Goal: Browse casually

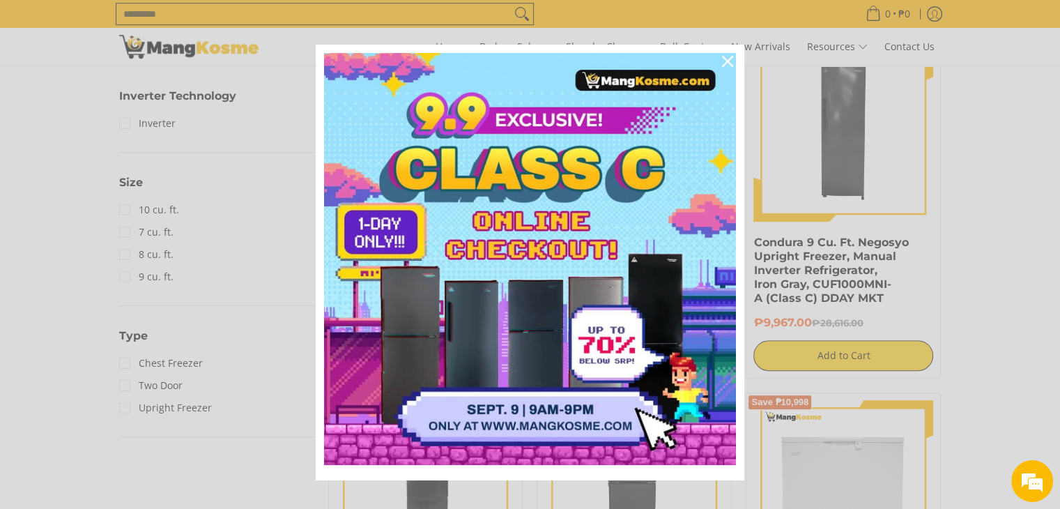
scroll to position [697, 0]
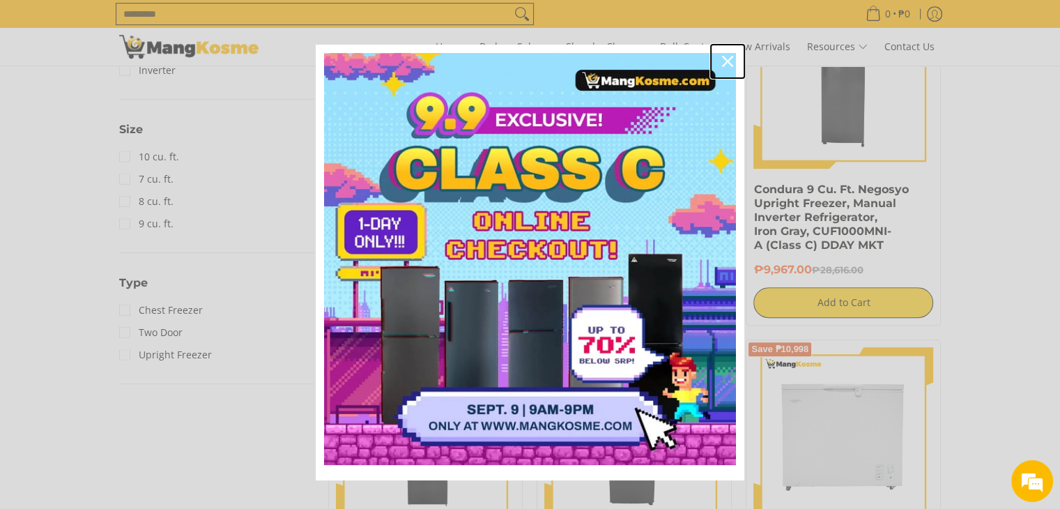
click at [722, 60] on icon "close icon" at bounding box center [727, 61] width 11 height 11
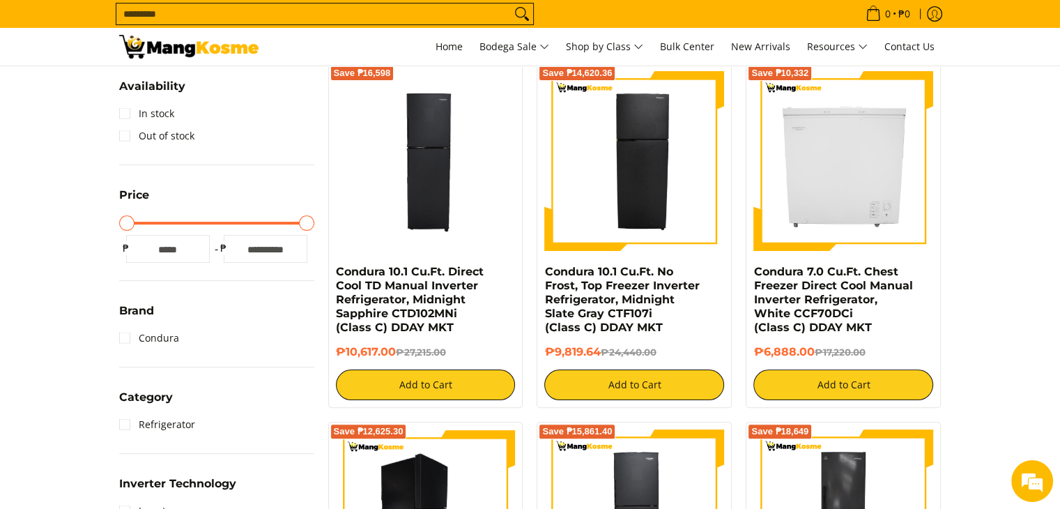
scroll to position [246, 0]
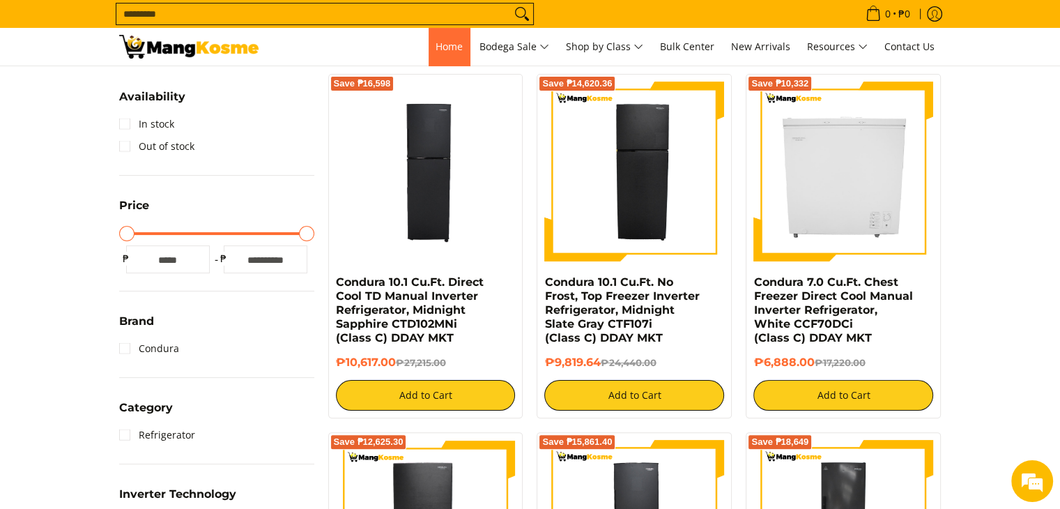
click at [433, 55] on link "Home" at bounding box center [449, 47] width 41 height 38
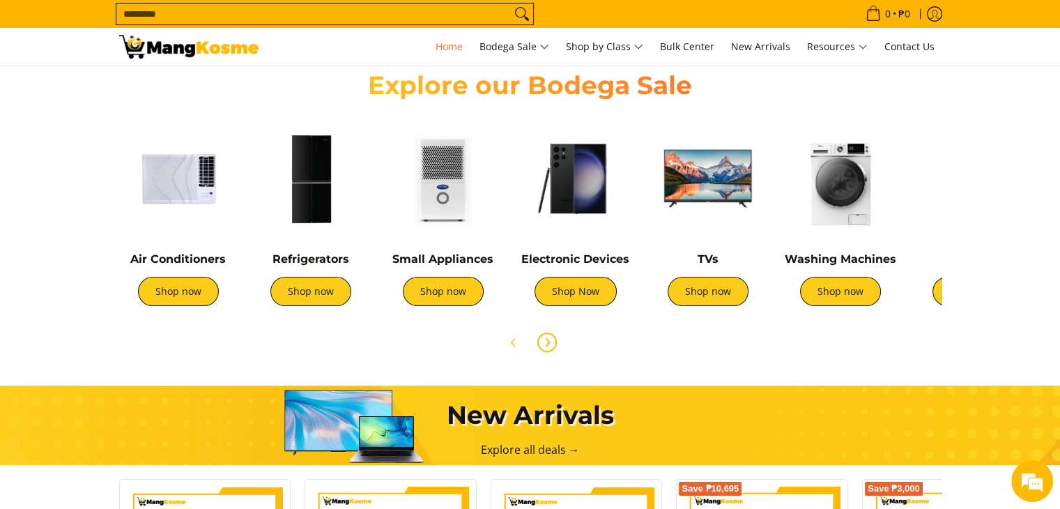
click at [542, 344] on icon "Next" at bounding box center [547, 342] width 11 height 11
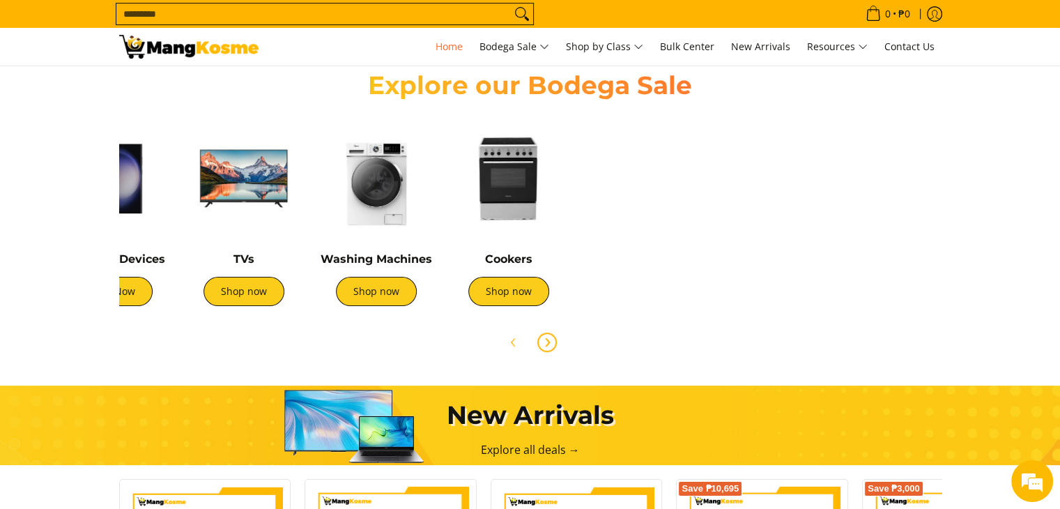
scroll to position [0, 554]
click at [548, 344] on icon "Next" at bounding box center [547, 342] width 11 height 11
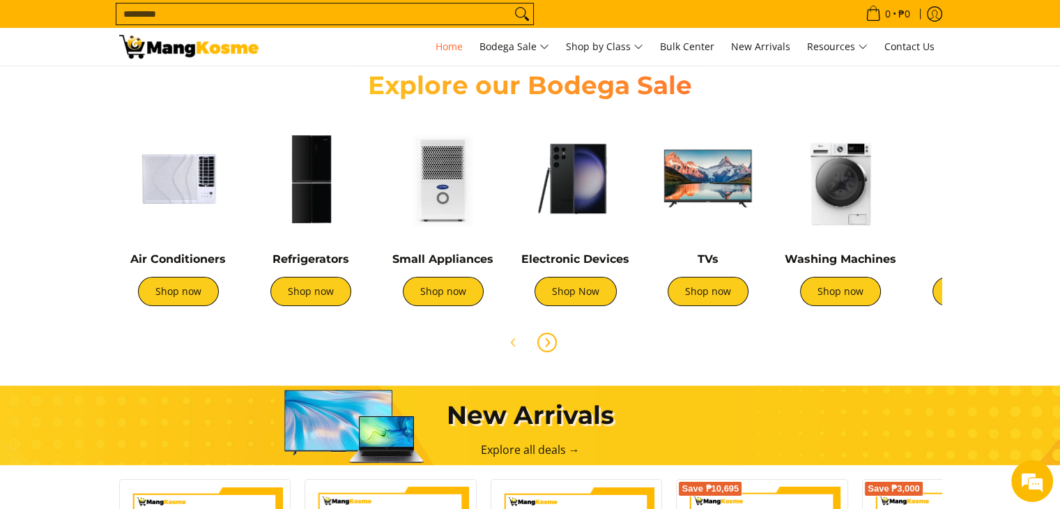
scroll to position [0, 0]
click at [732, 296] on link "Shop now" at bounding box center [708, 291] width 81 height 29
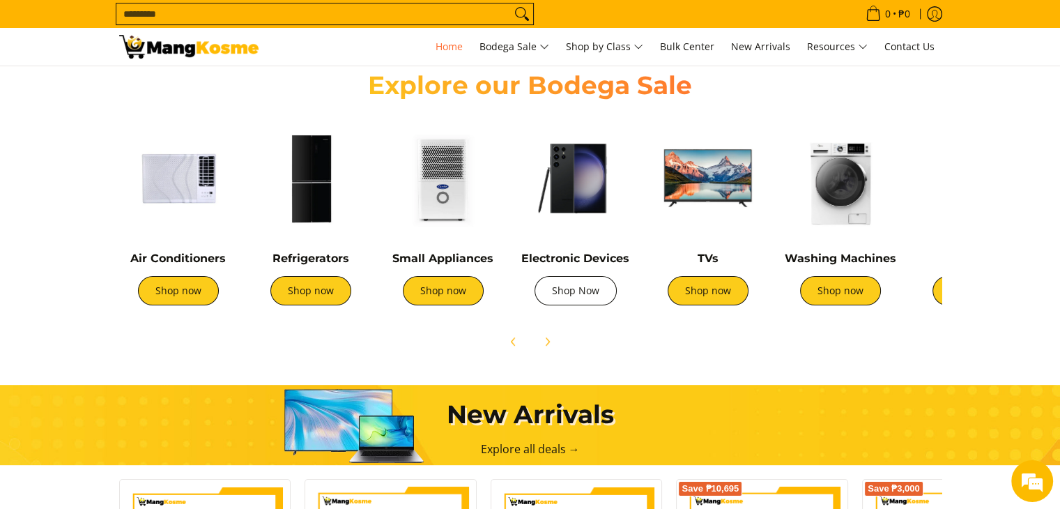
click at [585, 292] on link "Shop Now" at bounding box center [576, 290] width 82 height 29
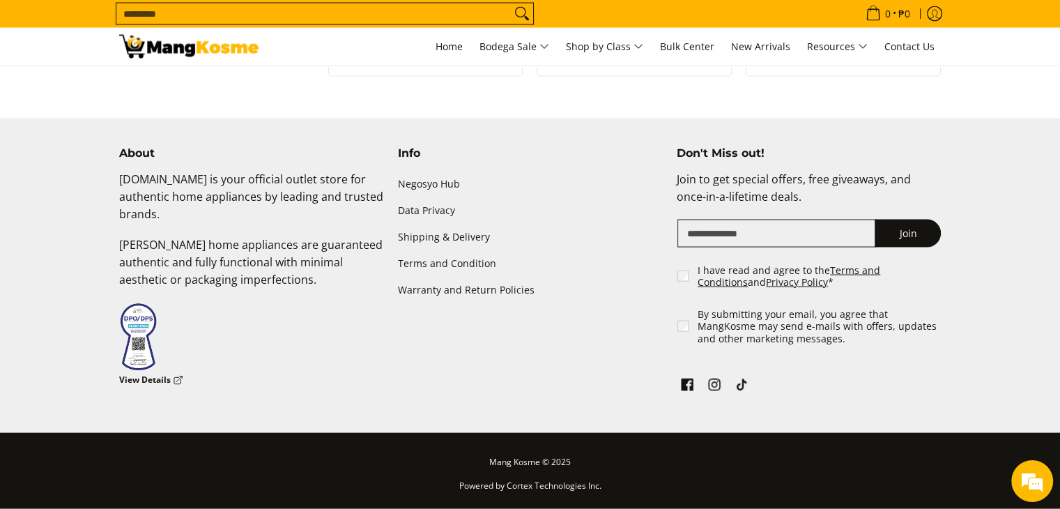
scroll to position [2487, 0]
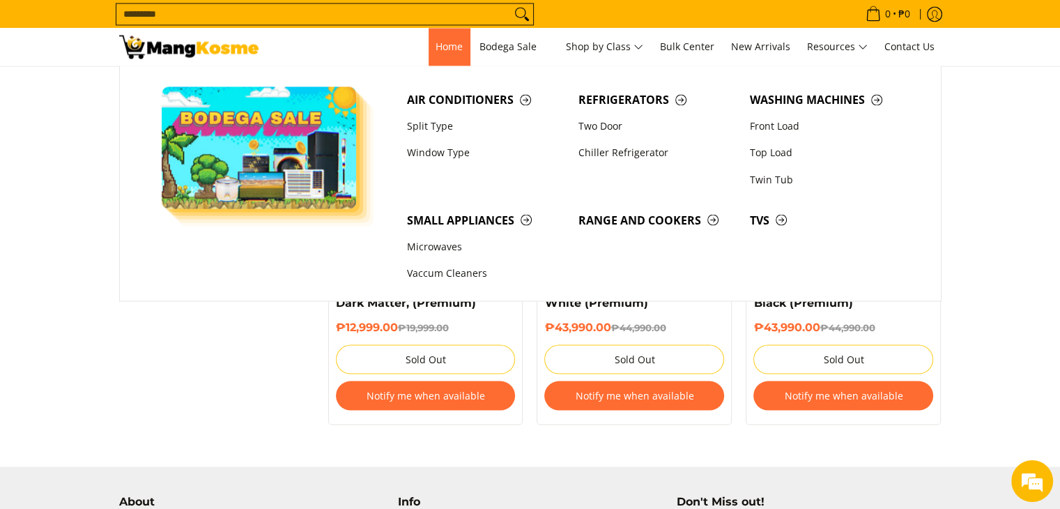
click at [460, 53] on link "Home" at bounding box center [449, 47] width 41 height 38
